Goal: Find contact information: Find contact information

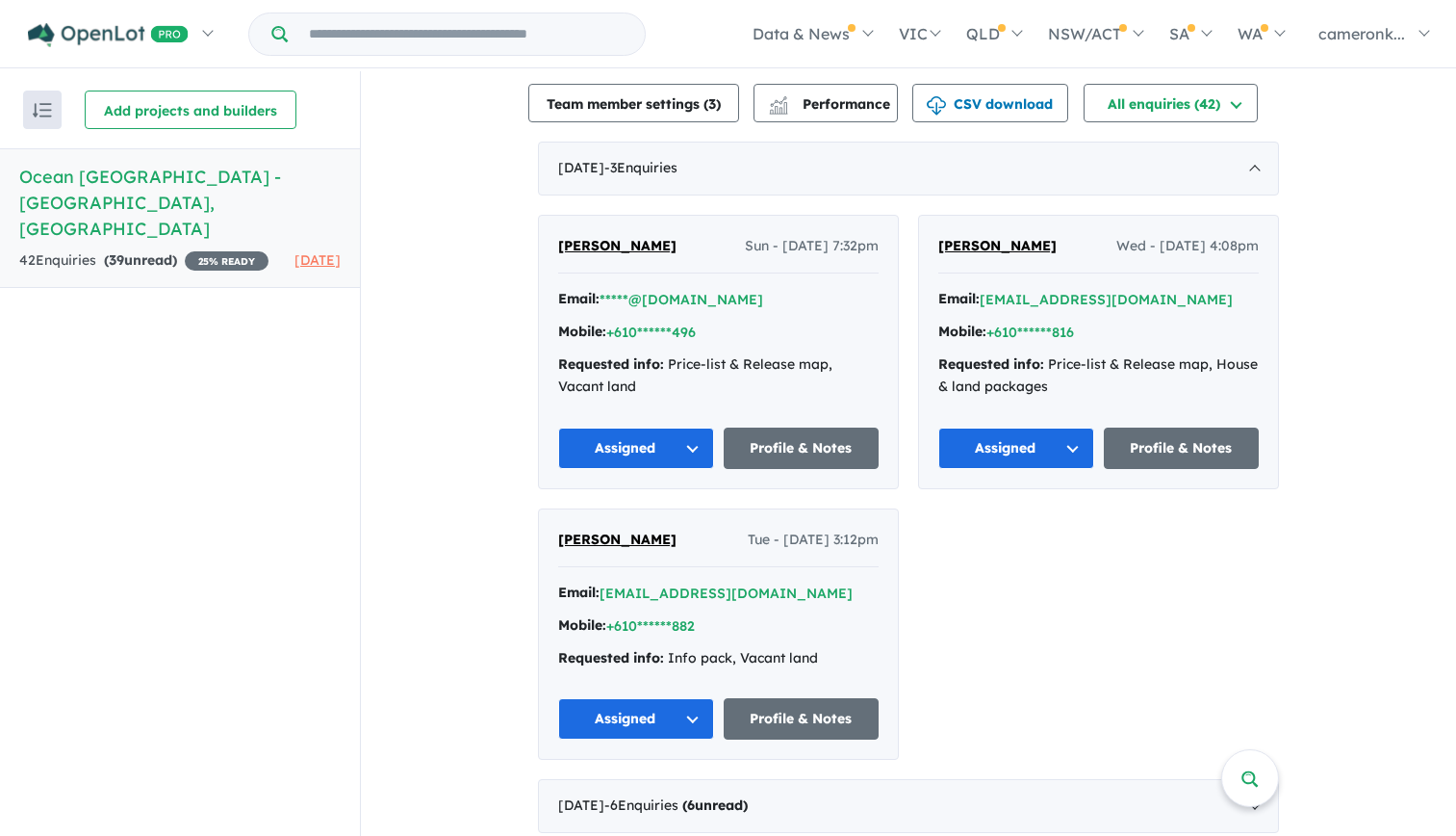
scroll to position [578, 0]
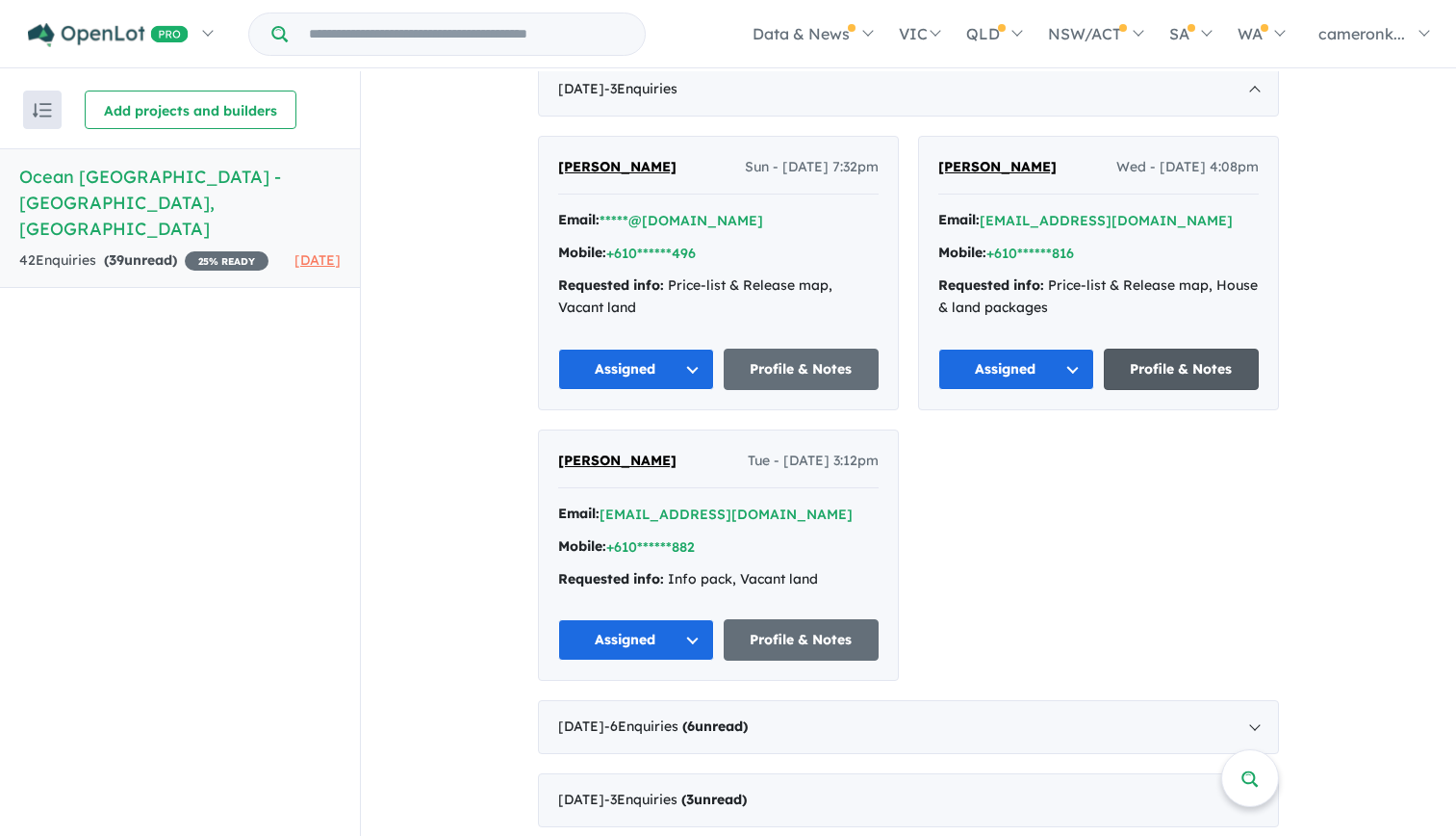
click at [1175, 349] on link "Profile & Notes" at bounding box center [1181, 369] width 156 height 42
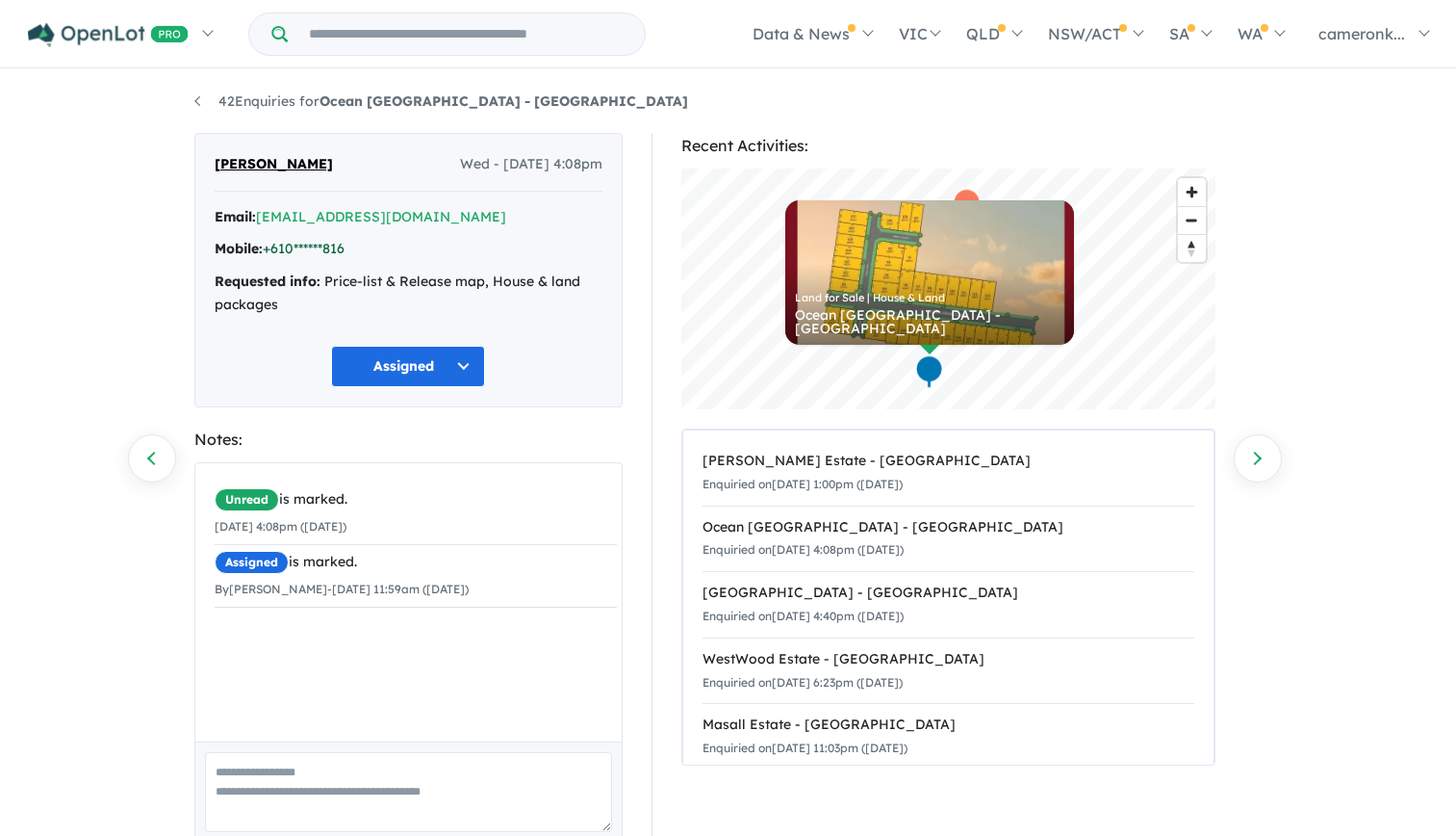
click at [340, 247] on link "+610******816" at bounding box center [304, 249] width 82 height 17
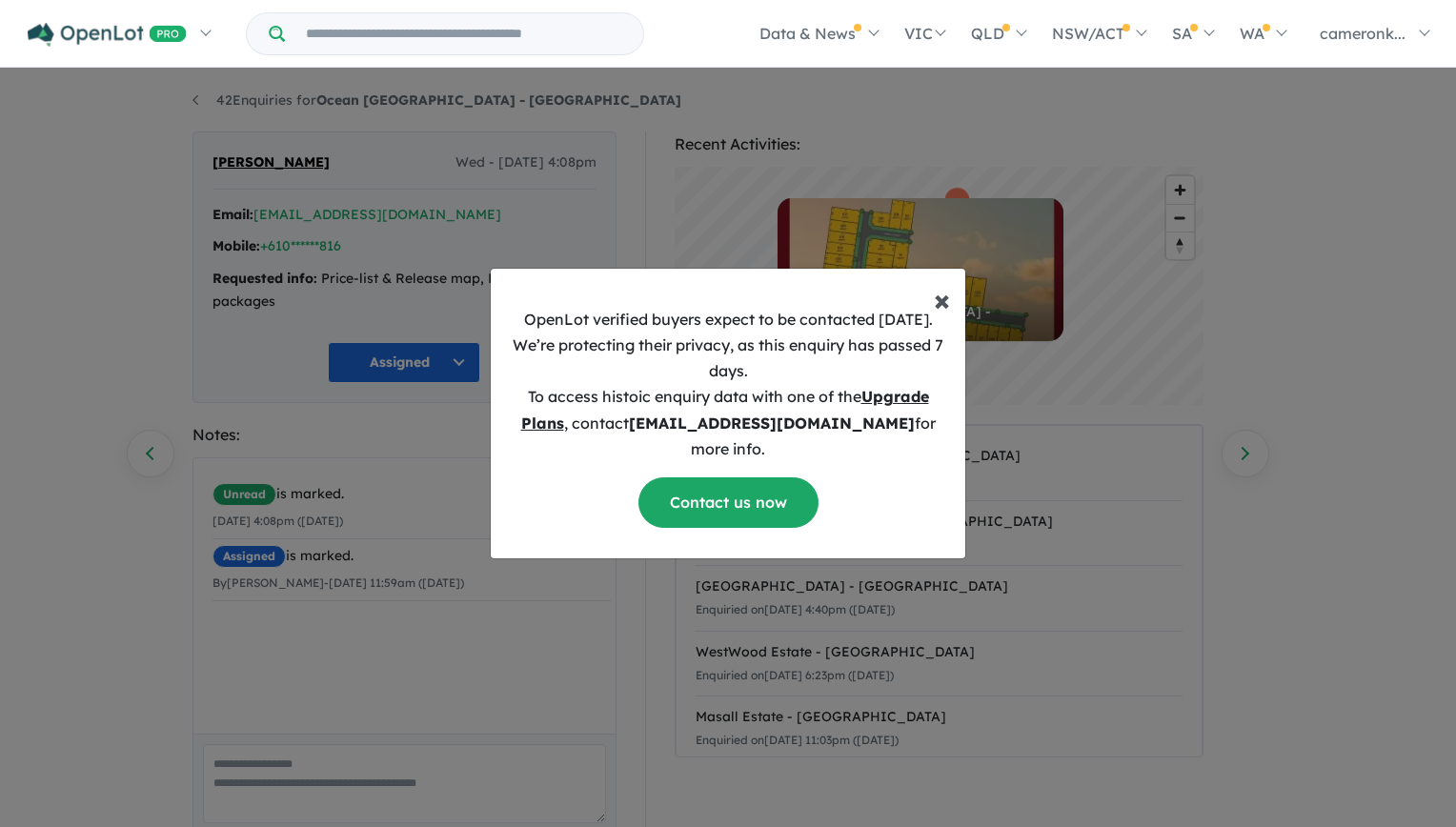
click at [945, 306] on span "×" at bounding box center [942, 299] width 16 height 38
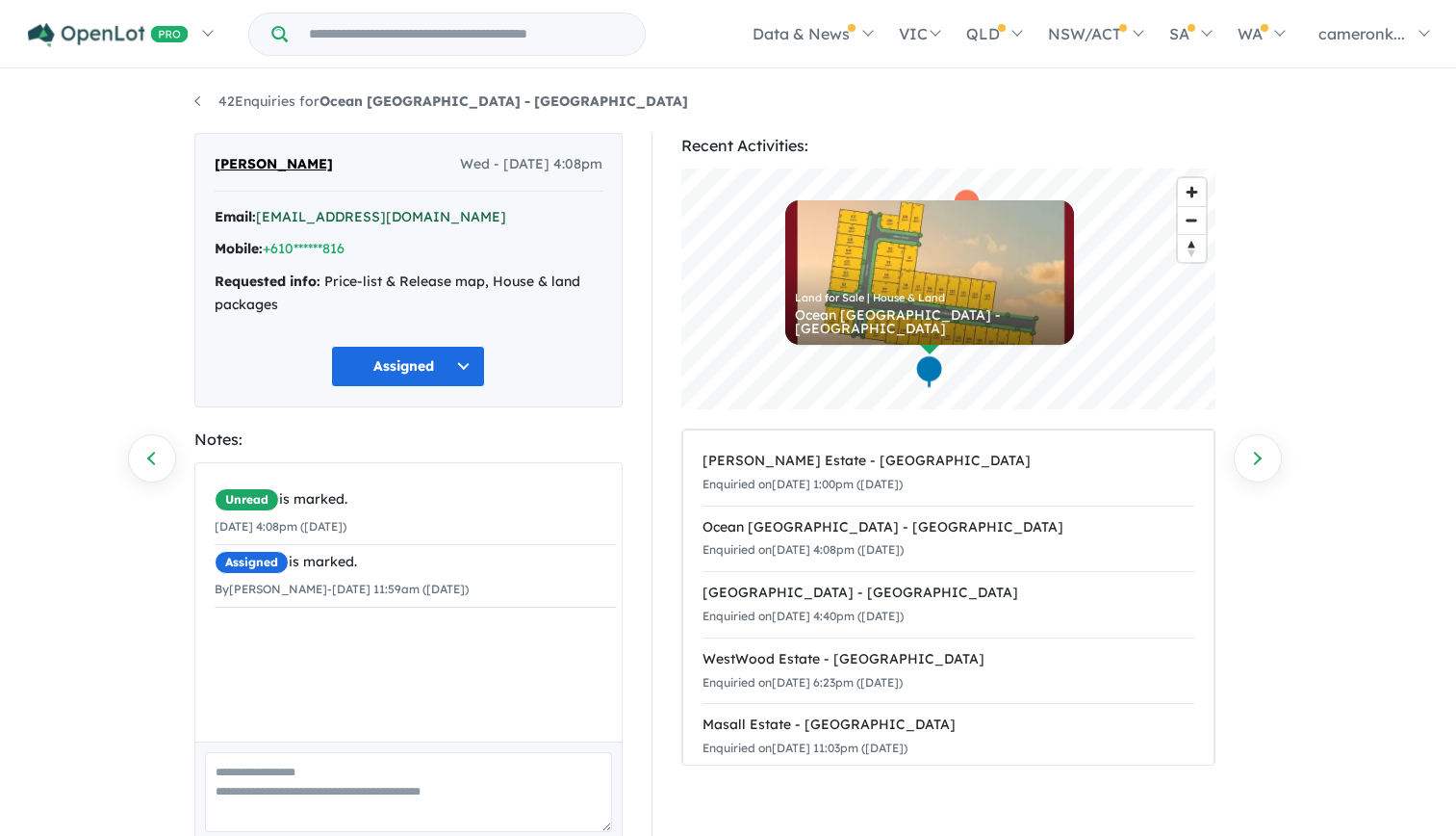
click at [357, 220] on link "[EMAIL_ADDRESS][DOMAIN_NAME]" at bounding box center [381, 217] width 250 height 17
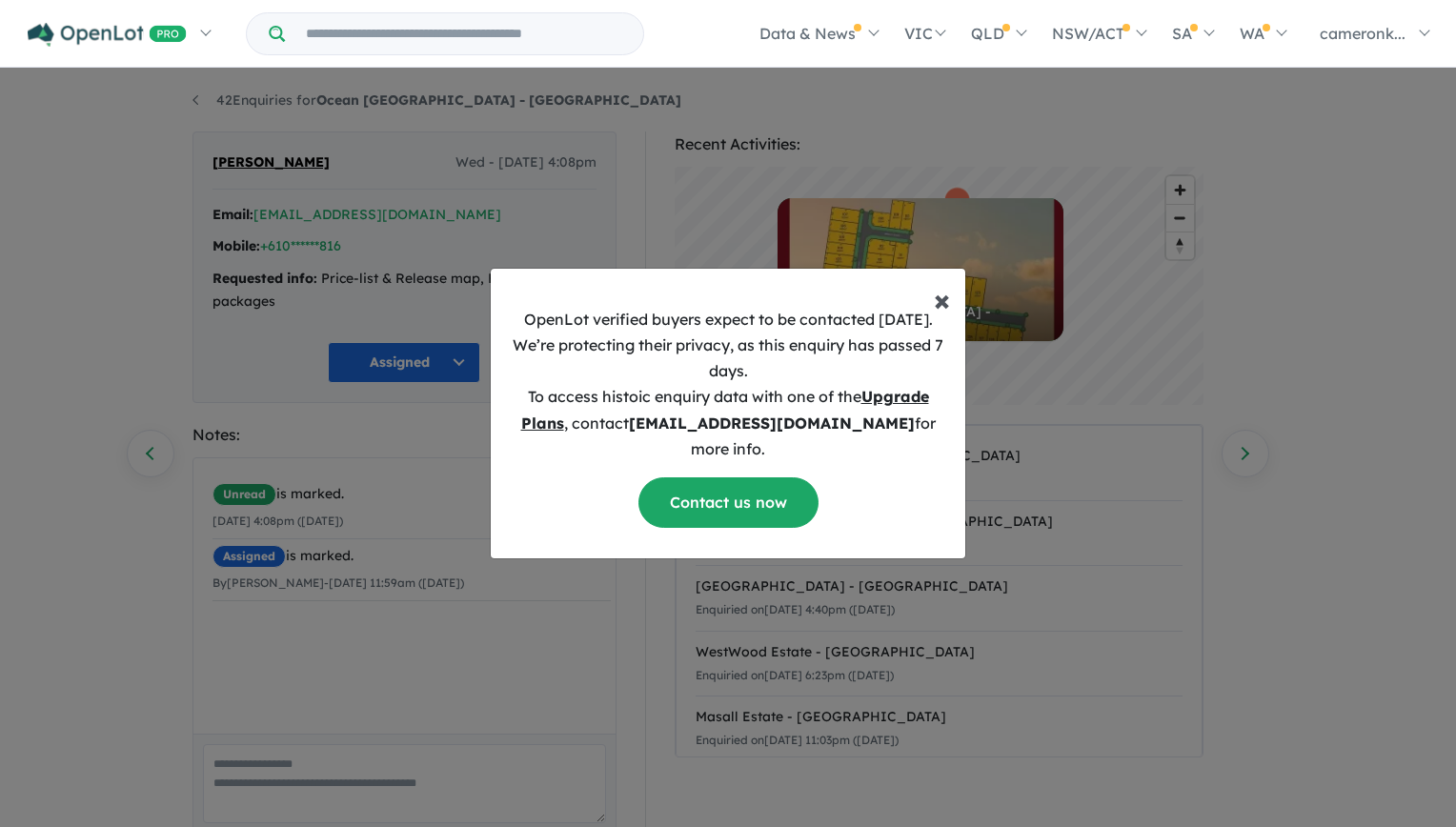
click at [941, 318] on span "×" at bounding box center [942, 299] width 16 height 38
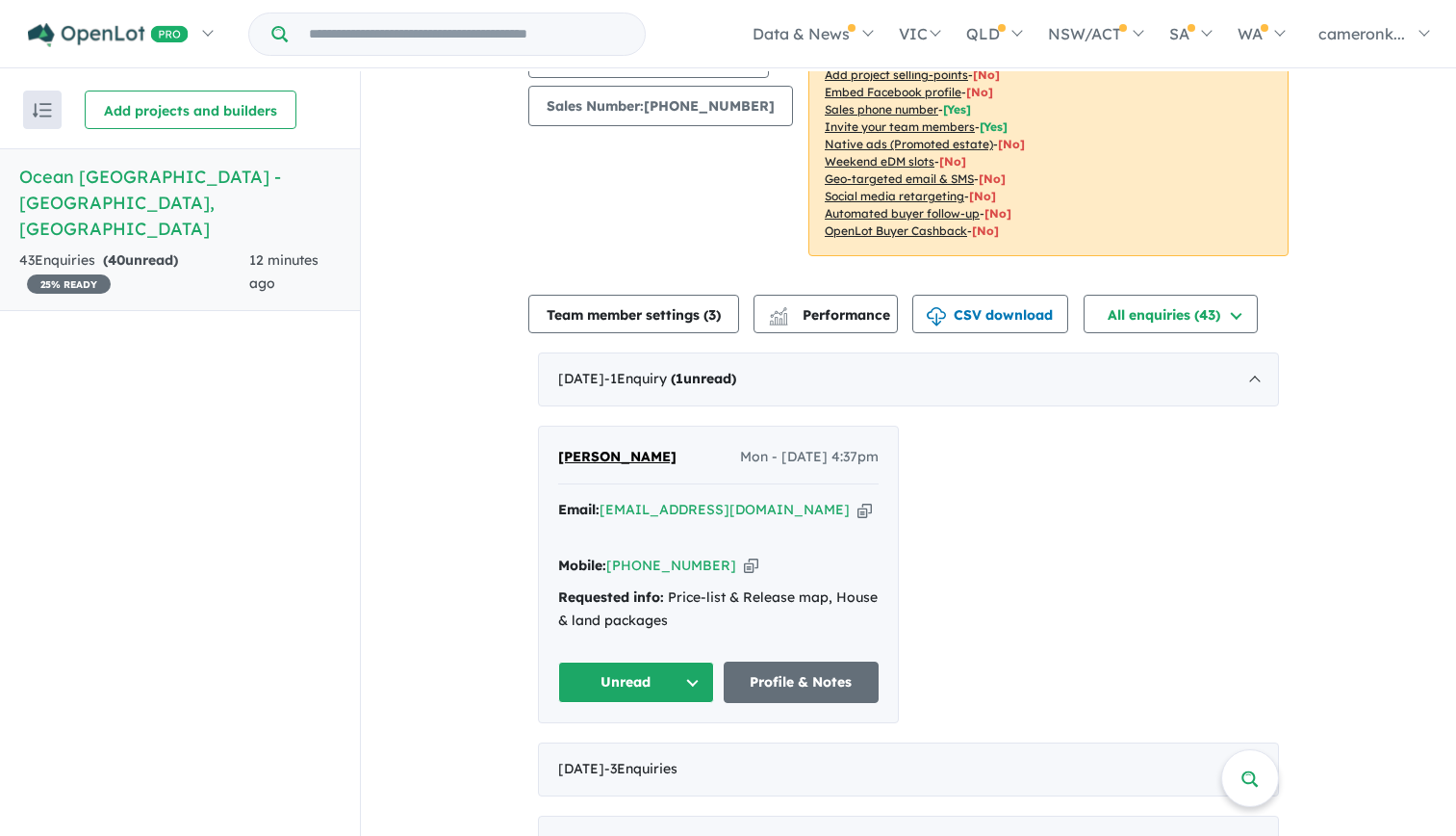
scroll to position [288, 0]
click at [679, 660] on button "Unread" at bounding box center [636, 681] width 156 height 42
click at [658, 749] on button "Assigned" at bounding box center [643, 771] width 167 height 45
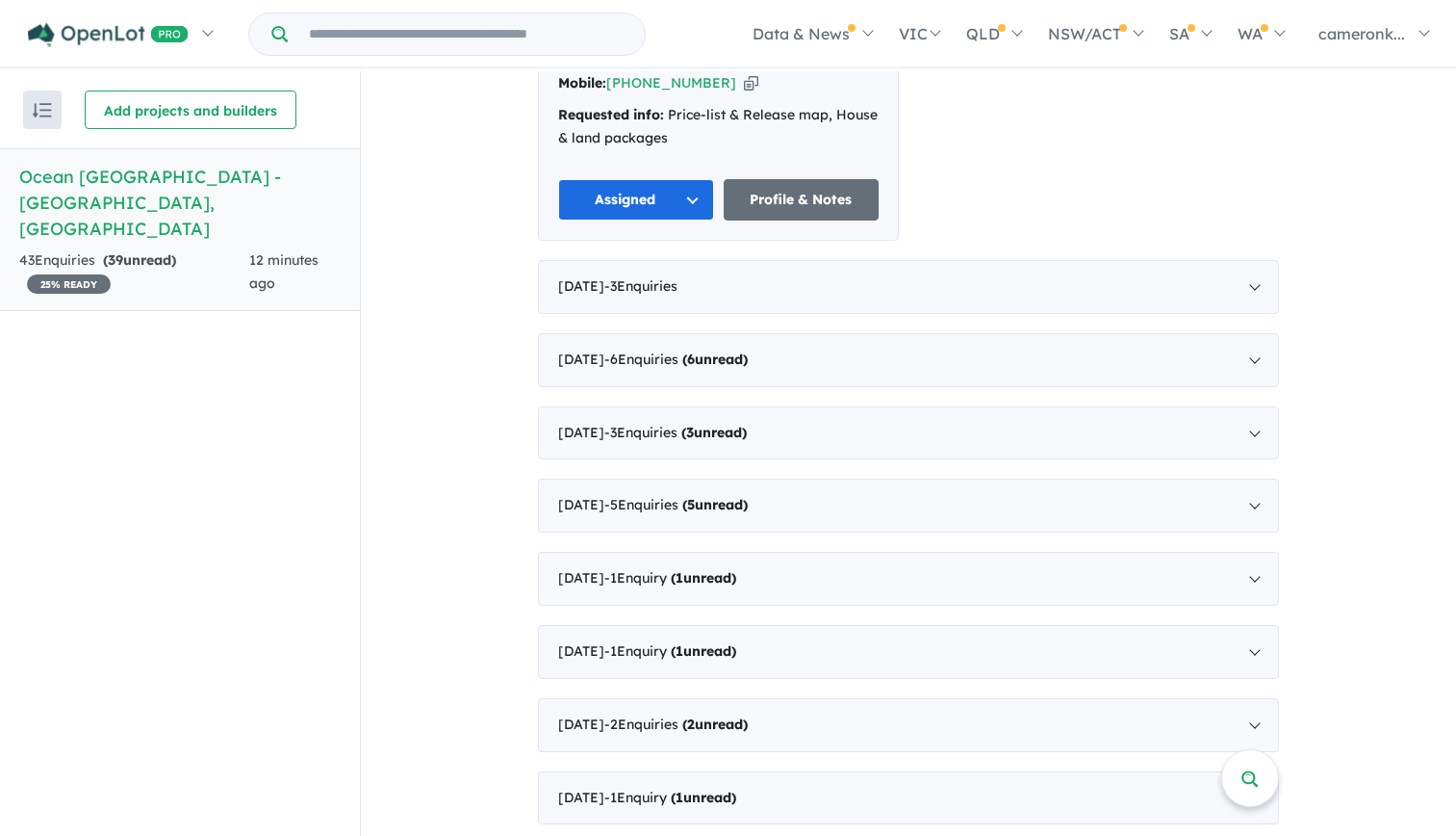
scroll to position [0, 0]
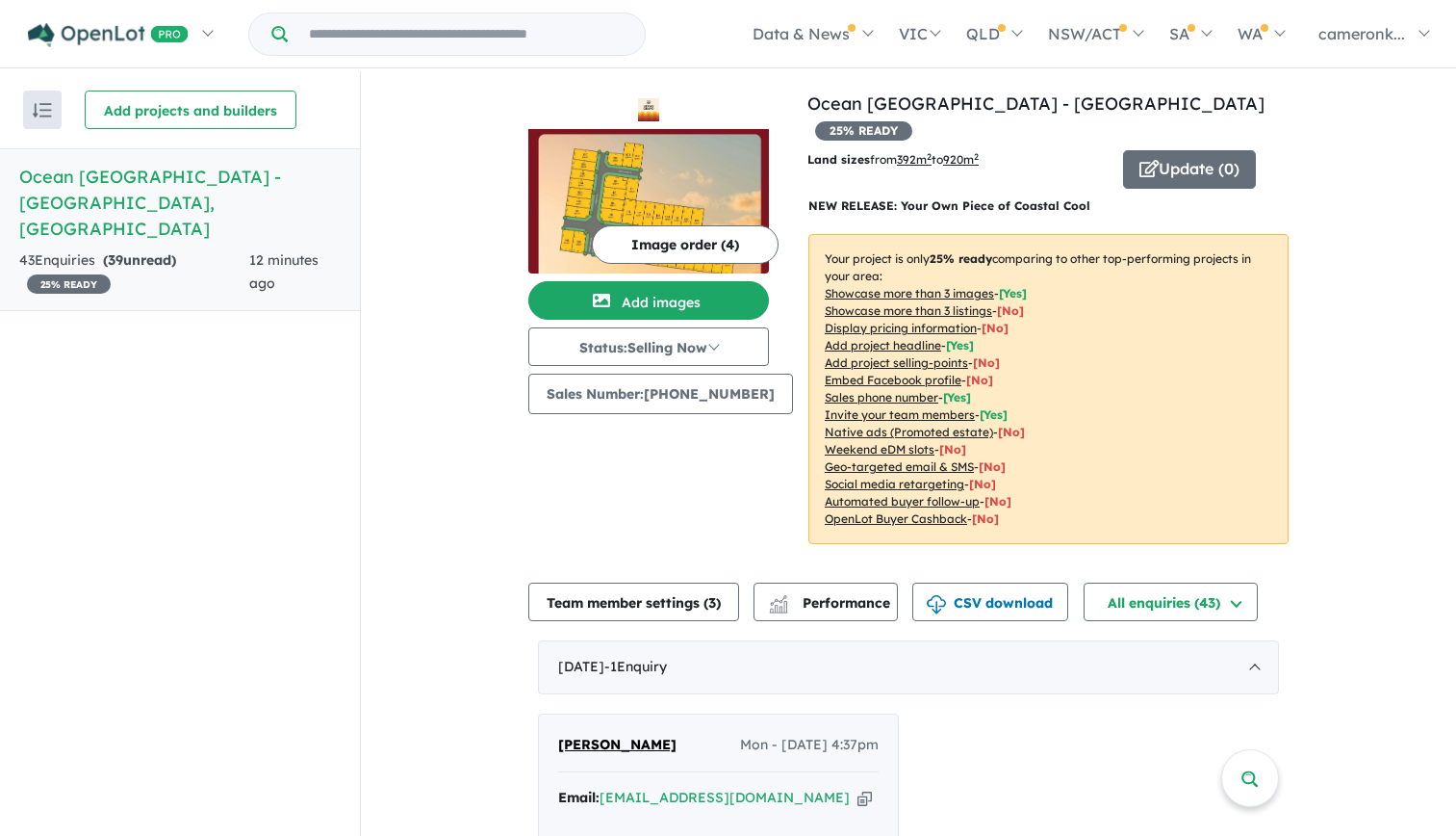
click at [82, 181] on h5 "Ocean Grand Estate - Ocean Grove , VIC" at bounding box center [180, 203] width 321 height 78
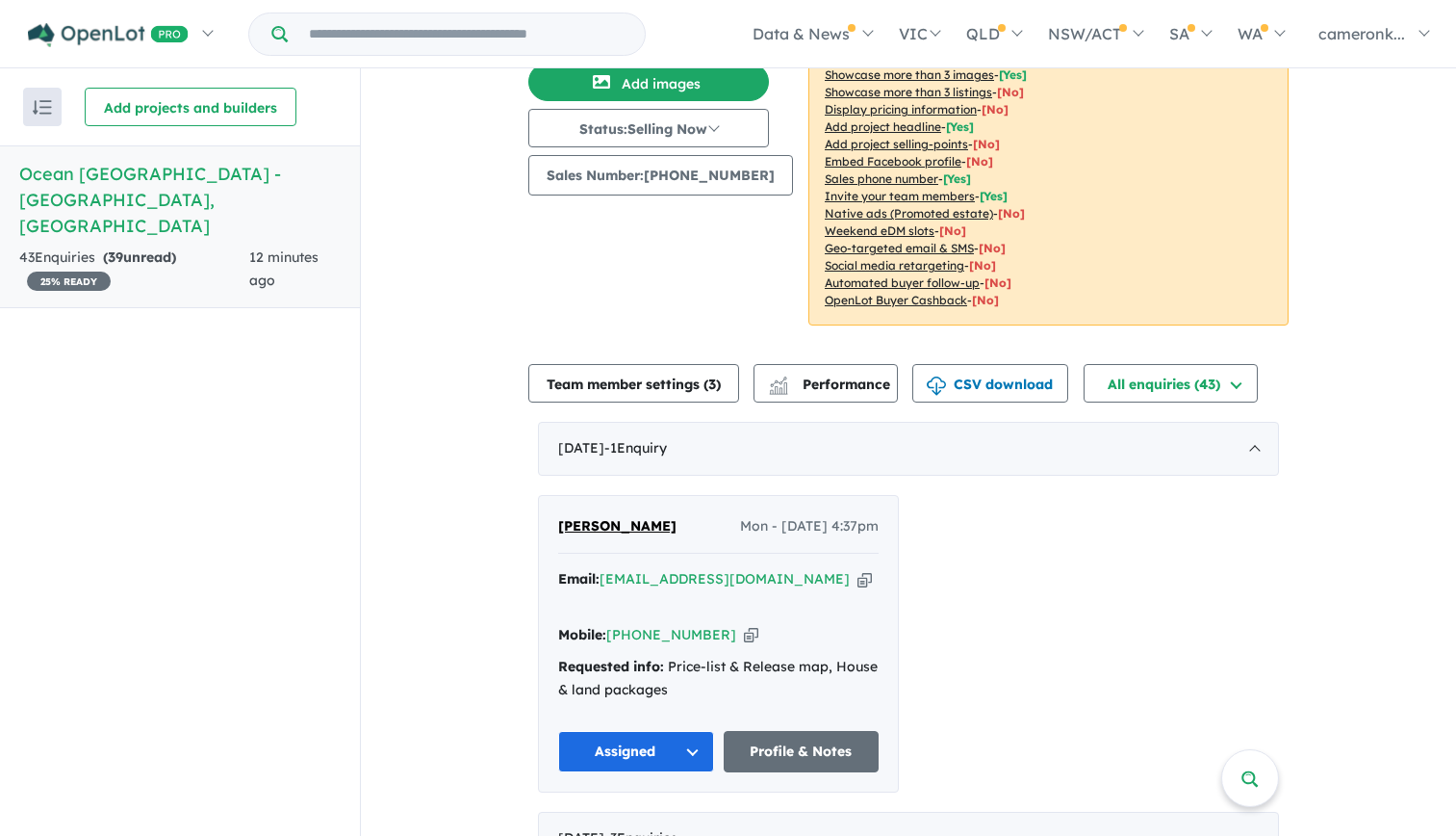
scroll to position [385, 0]
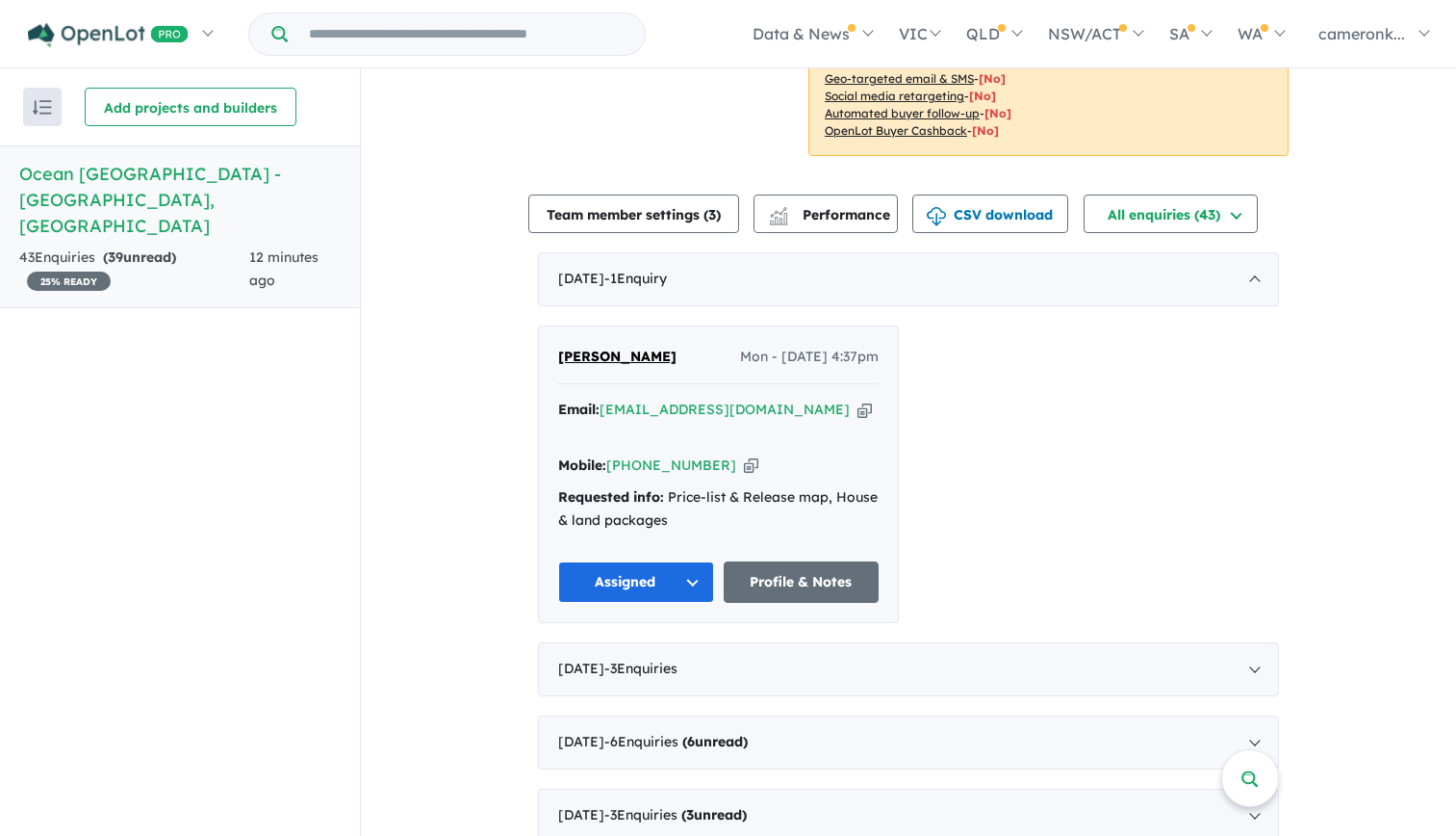
click at [857, 399] on icon "button" at bounding box center [864, 409] width 15 height 20
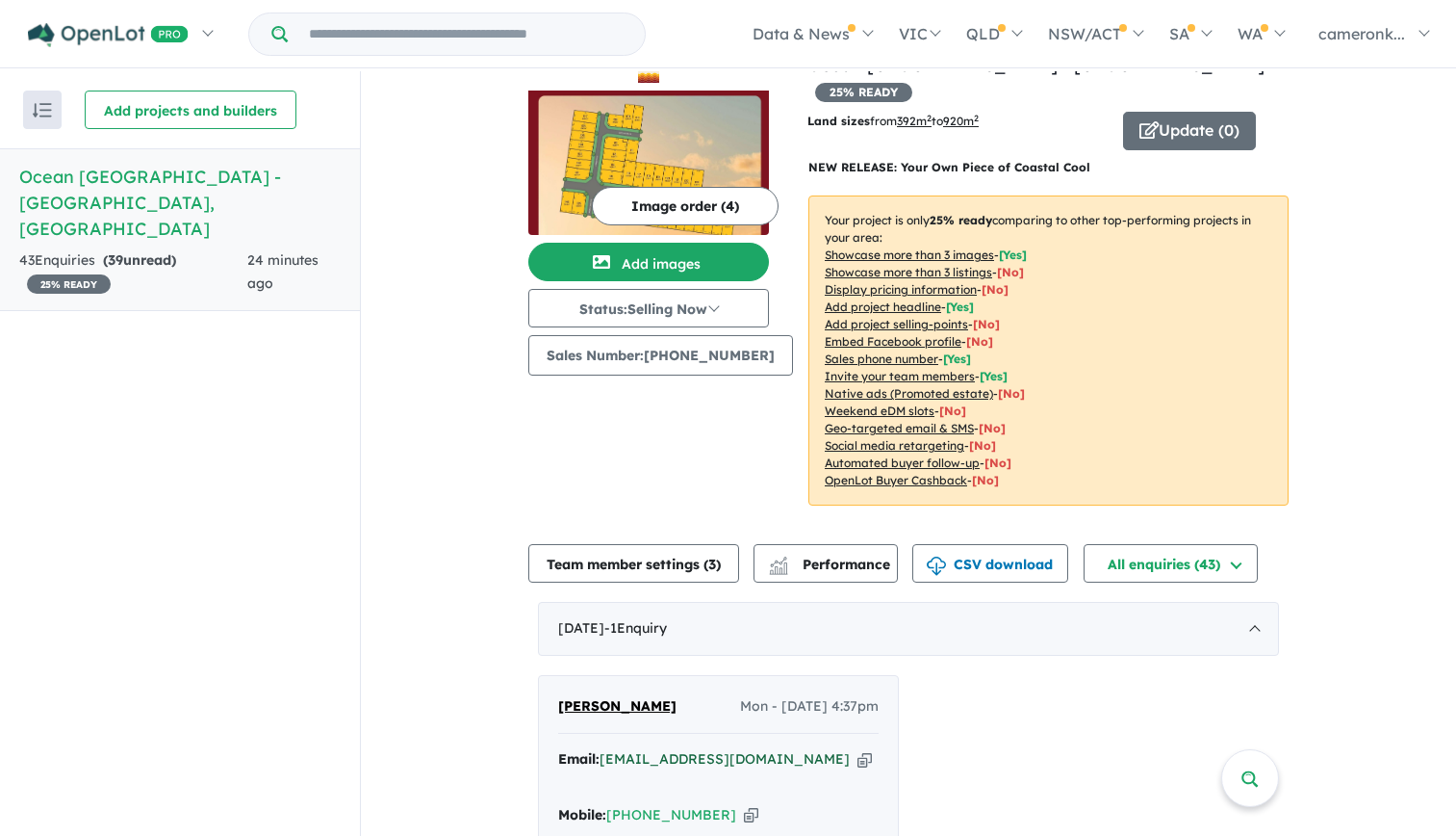
scroll to position [96, 0]
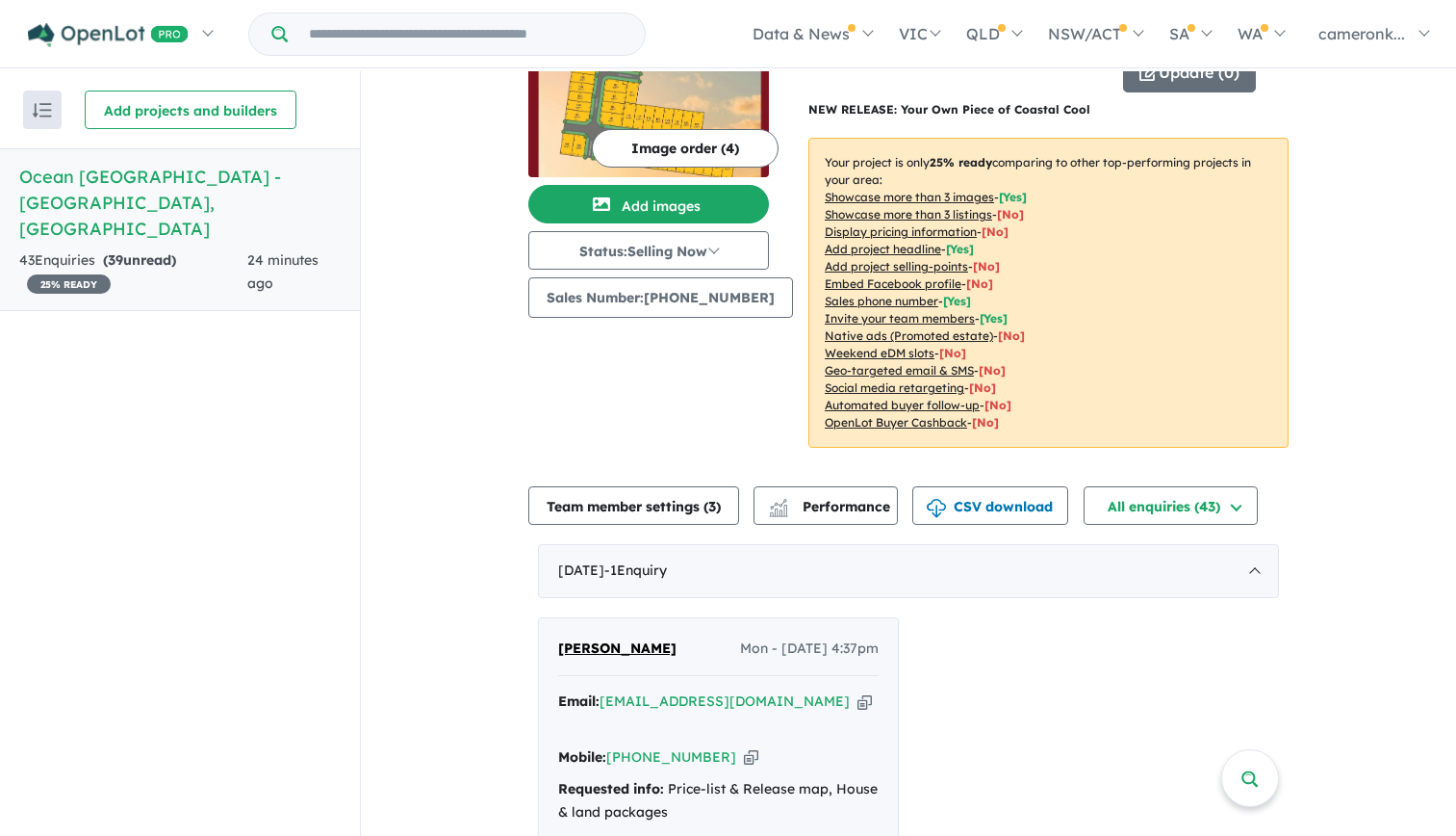
click at [857, 691] on icon "button" at bounding box center [864, 701] width 15 height 20
